Goal: Task Accomplishment & Management: Use online tool/utility

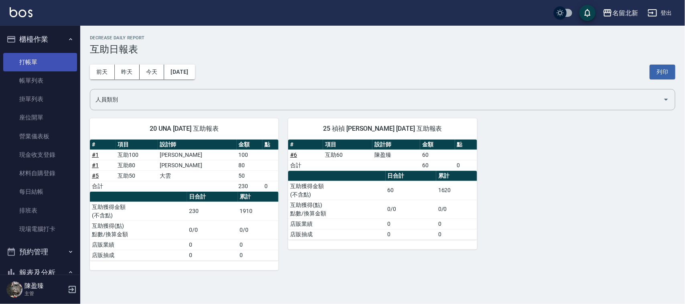
click at [39, 68] on link "打帳單" at bounding box center [40, 62] width 74 height 18
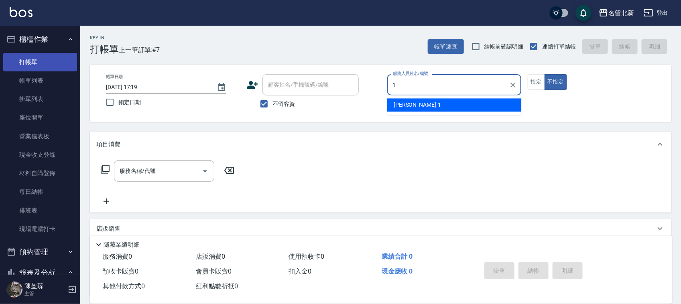
type input "[PERSON_NAME]-1"
type button "false"
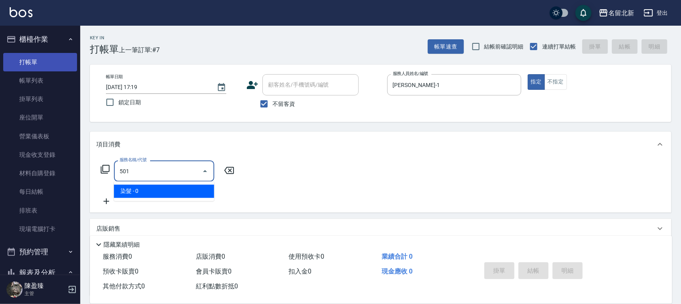
type input "染髮(501)"
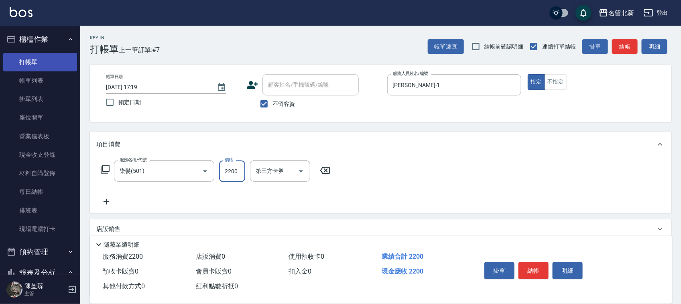
type input "2200"
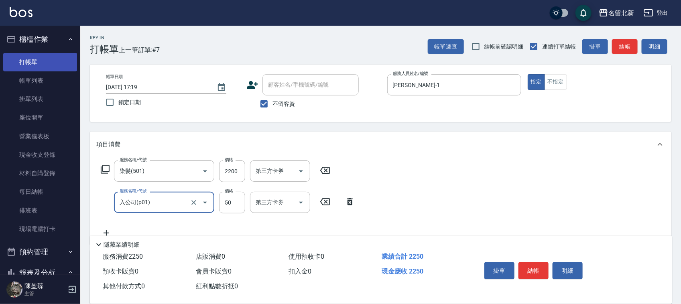
type input "入公司(p01)"
type input "70"
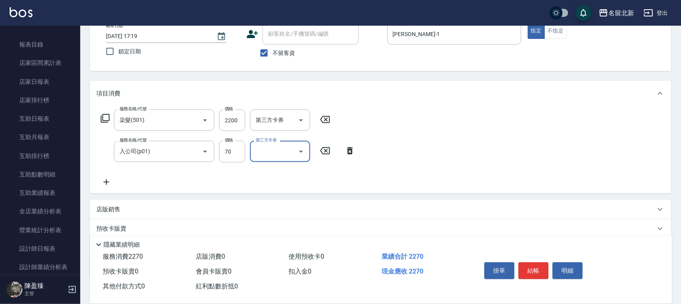
scroll to position [100, 0]
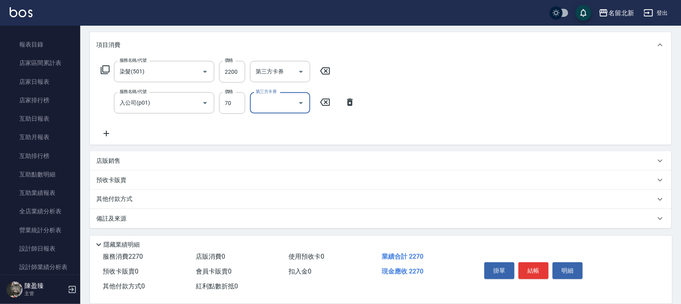
click at [124, 203] on p "其他付款方式" at bounding box center [116, 199] width 40 height 9
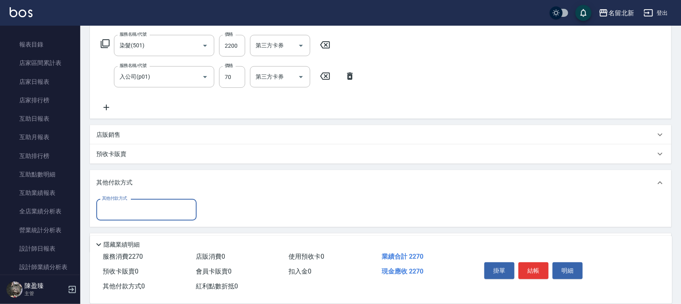
scroll to position [149, 0]
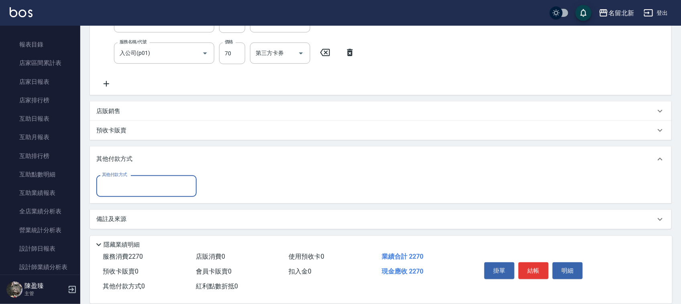
drag, startPoint x: 118, startPoint y: 188, endPoint x: 120, endPoint y: 195, distance: 7.4
click at [118, 187] on input "其他付款方式" at bounding box center [146, 186] width 93 height 14
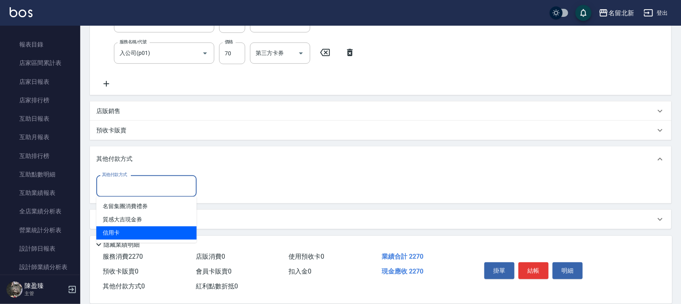
click at [116, 227] on span "信用卡" at bounding box center [146, 233] width 100 height 13
type input "信用卡"
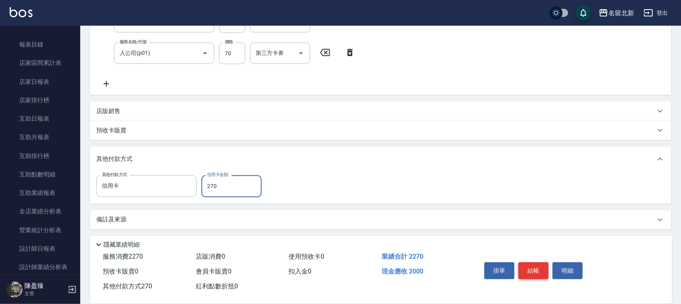
type input "270"
click at [534, 263] on button "結帳" at bounding box center [534, 271] width 30 height 17
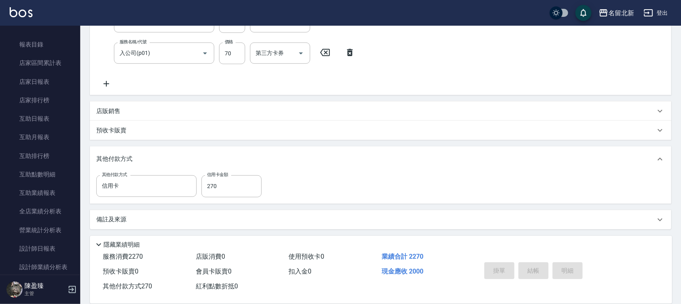
type input "[DATE] 17:20"
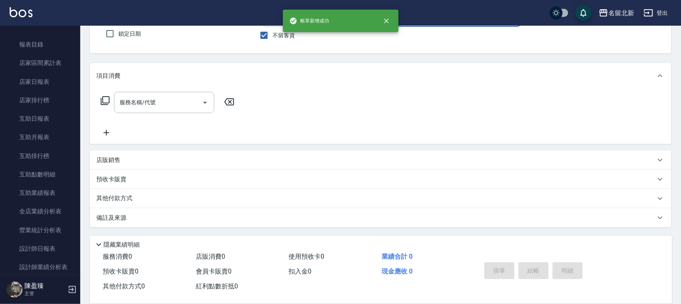
scroll to position [0, 0]
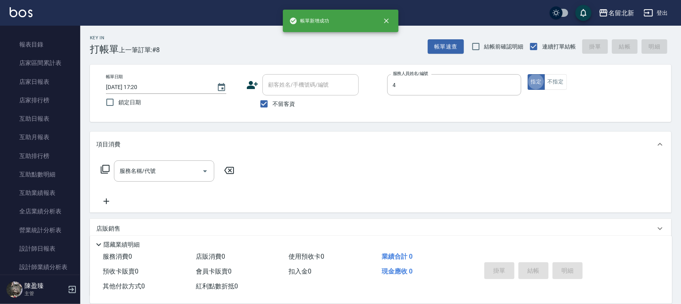
type input "玉菱-4"
type button "true"
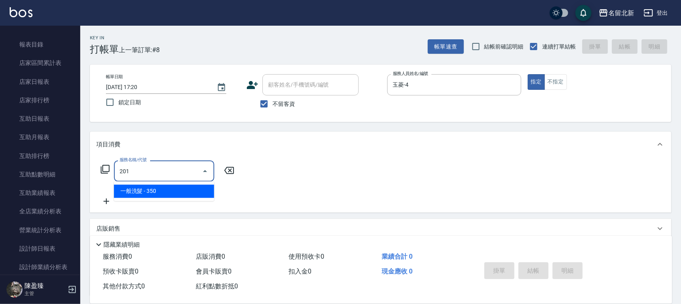
type input "一般洗髮(201)"
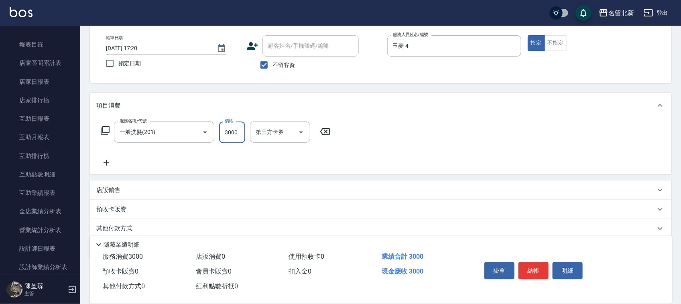
scroll to position [69, 0]
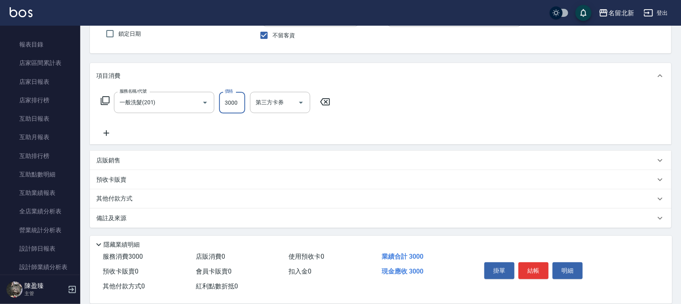
type input "3000"
click at [129, 201] on p "其他付款方式" at bounding box center [116, 199] width 40 height 9
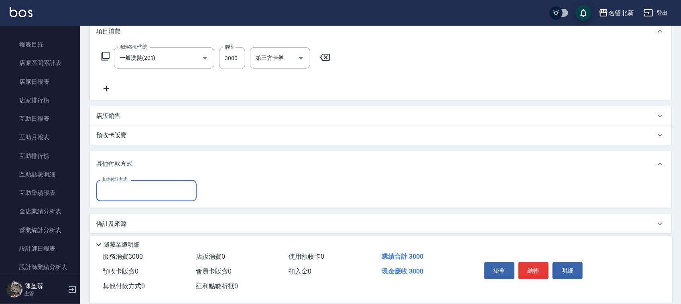
scroll to position [116, 0]
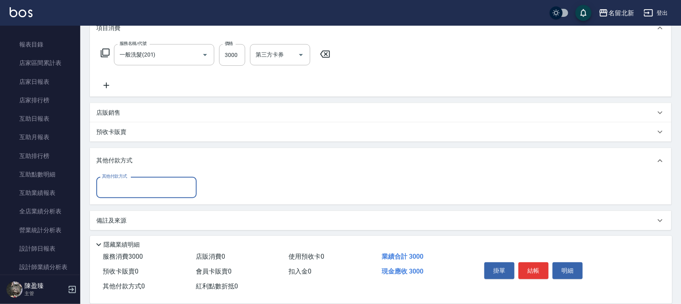
click at [122, 195] on div "其他付款方式" at bounding box center [146, 187] width 100 height 21
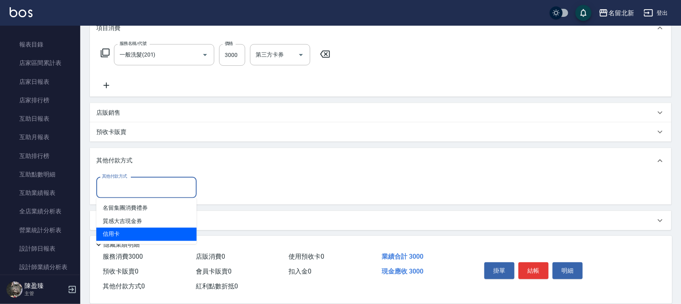
drag, startPoint x: 131, startPoint y: 224, endPoint x: 135, endPoint y: 228, distance: 6.0
click at [135, 229] on ul "名留集團消費禮券 質感大吉現金券 信用卡" at bounding box center [146, 221] width 100 height 46
click at [135, 228] on span "信用卡" at bounding box center [146, 234] width 100 height 13
type input "信用卡"
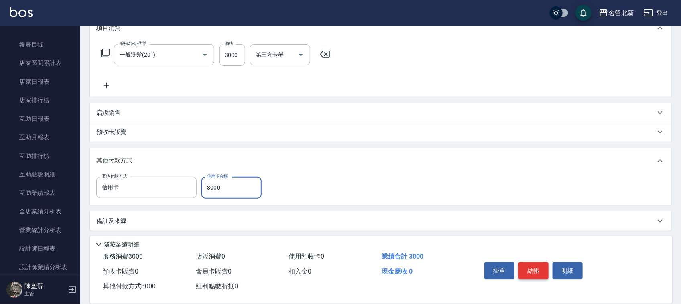
type input "3000"
click at [540, 271] on button "結帳" at bounding box center [534, 271] width 30 height 17
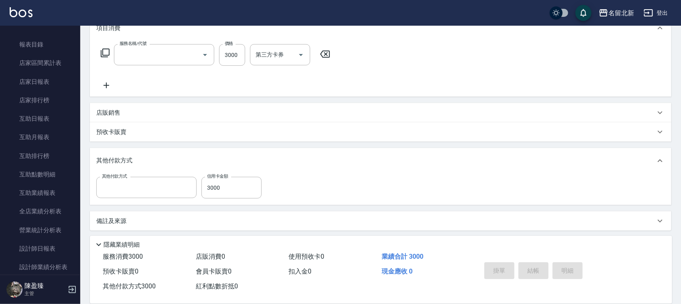
scroll to position [0, 0]
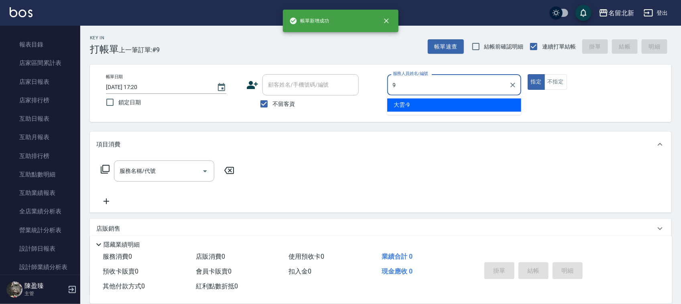
type input "大雲-9"
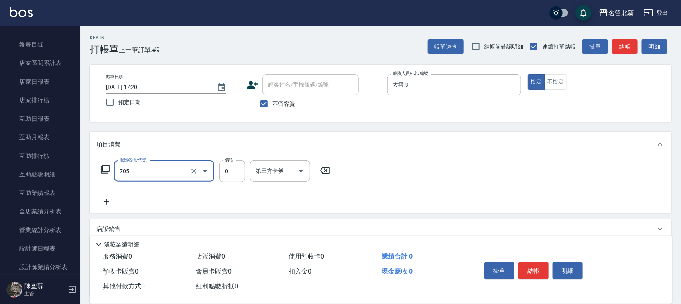
type input "互助50(705)"
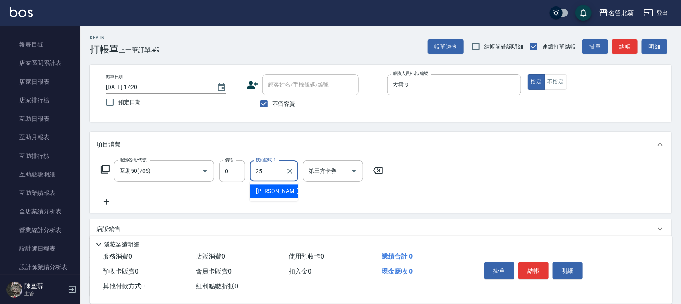
type input "禎禎-25"
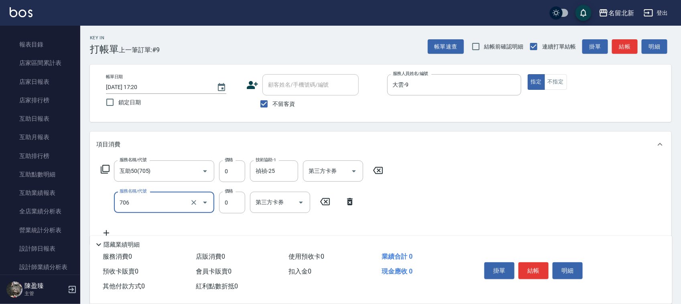
type input "互助60(706)"
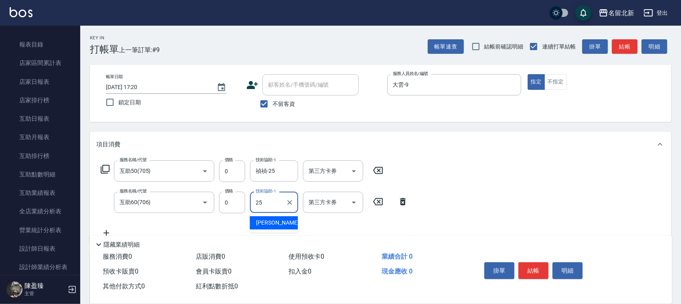
type input "禎禎-25"
click at [540, 271] on button "結帳" at bounding box center [534, 271] width 30 height 17
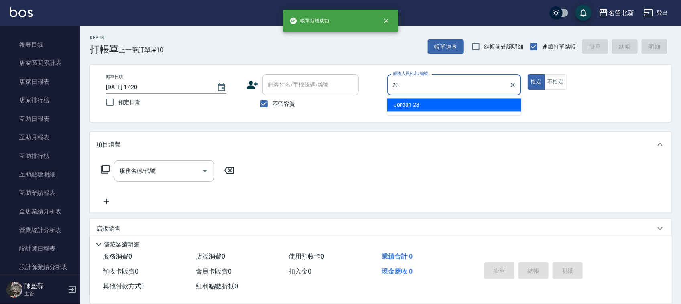
type input "[PERSON_NAME]-23"
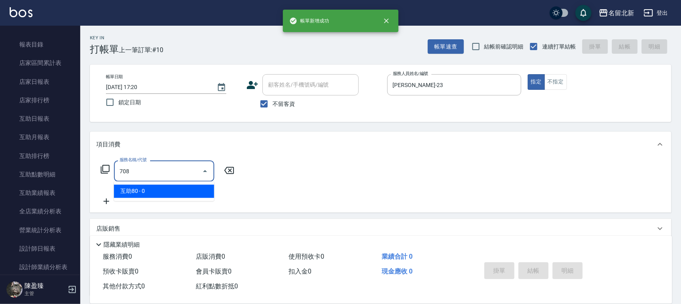
type input "互助80(708)"
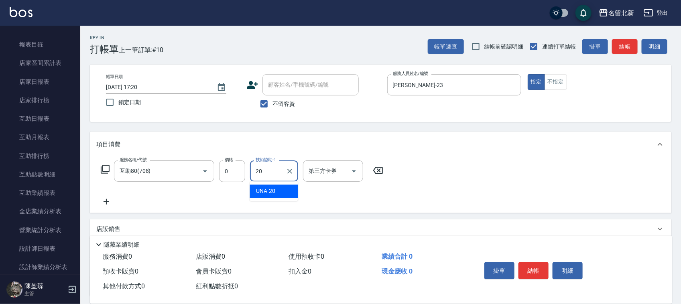
type input "UNA-20"
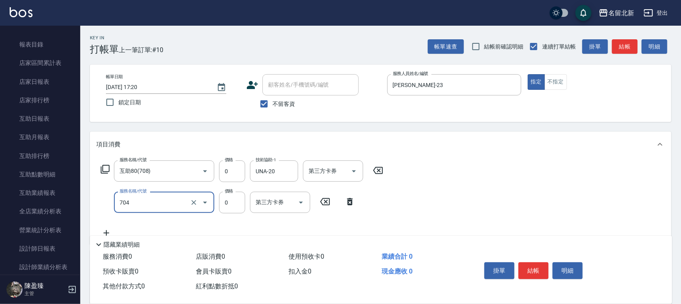
type input "精油洗.互助40(704)"
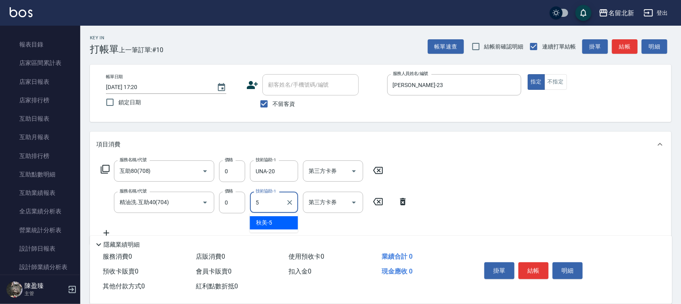
type input "秋美-5"
click at [543, 269] on button "結帳" at bounding box center [534, 271] width 30 height 17
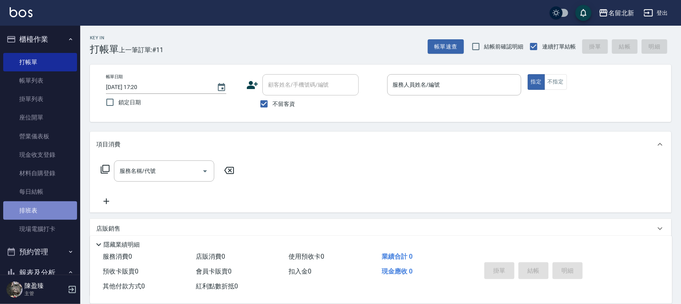
click at [45, 219] on link "排班表" at bounding box center [40, 211] width 74 height 18
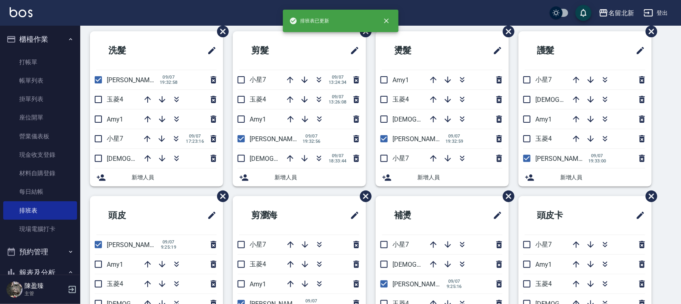
scroll to position [50, 0]
